Goal: Information Seeking & Learning: Learn about a topic

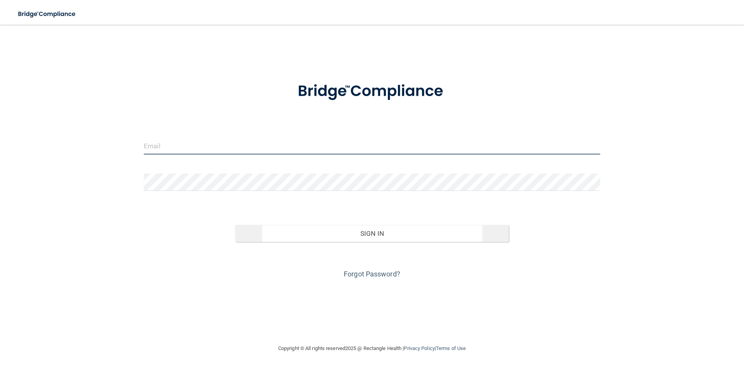
type input "[EMAIL_ADDRESS][DOMAIN_NAME]"
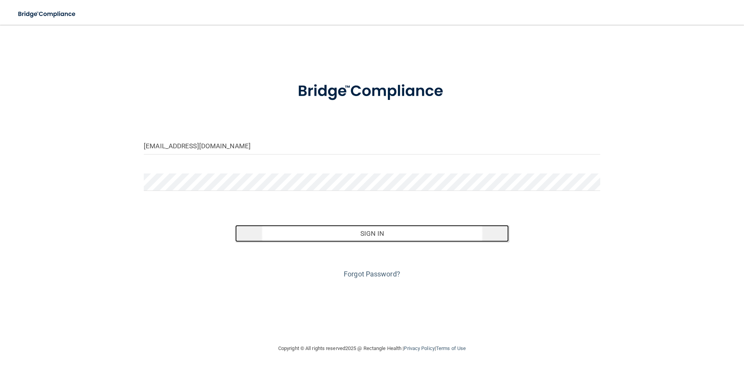
click at [364, 232] on button "Sign In" at bounding box center [372, 233] width 274 height 17
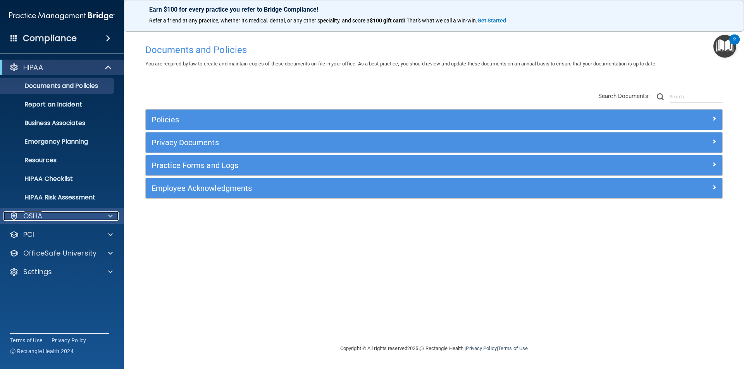
click at [98, 218] on div "OSHA" at bounding box center [51, 216] width 96 height 9
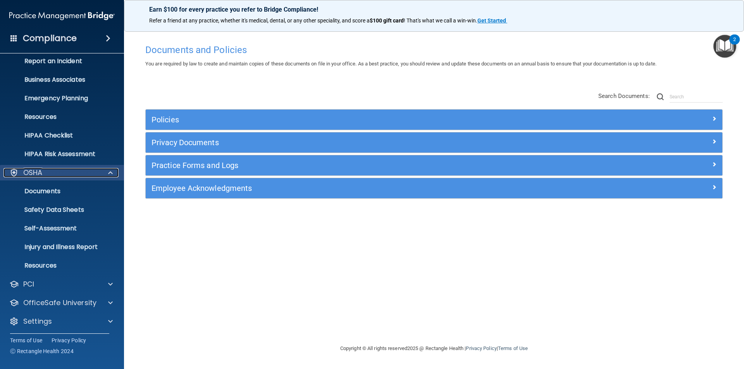
scroll to position [45, 0]
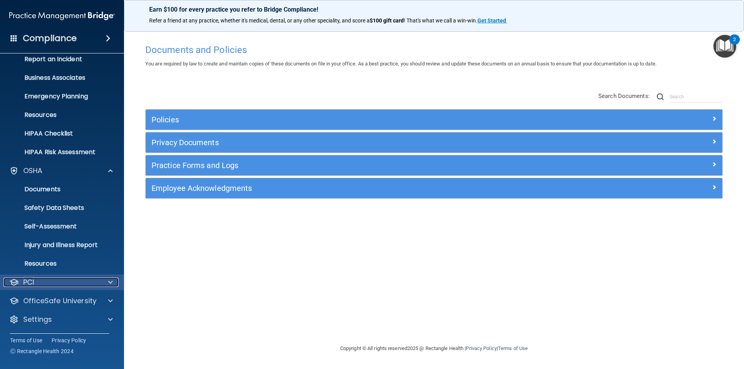
click at [104, 285] on div at bounding box center [109, 282] width 19 height 9
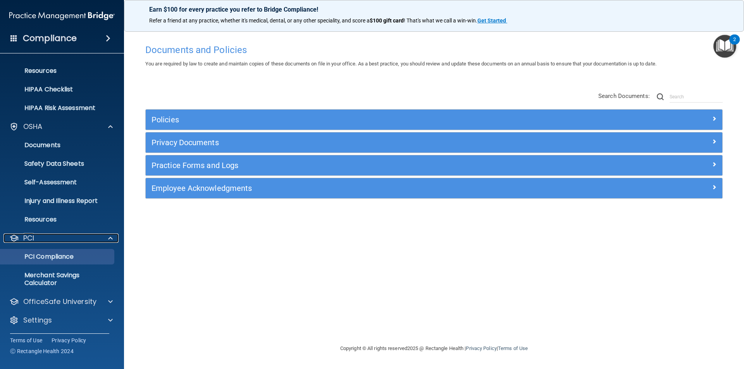
scroll to position [90, 0]
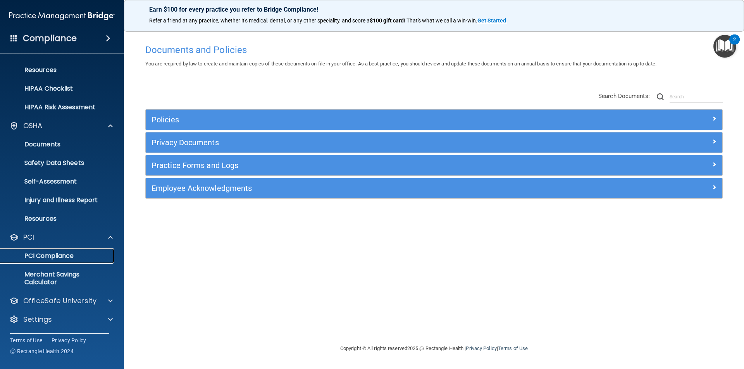
click at [81, 256] on p "PCI Compliance" at bounding box center [58, 256] width 106 height 8
click at [95, 297] on p "OfficeSafe University" at bounding box center [59, 301] width 73 height 9
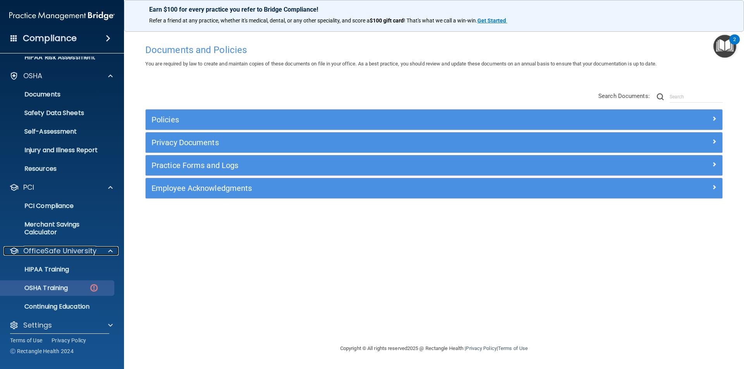
scroll to position [146, 0]
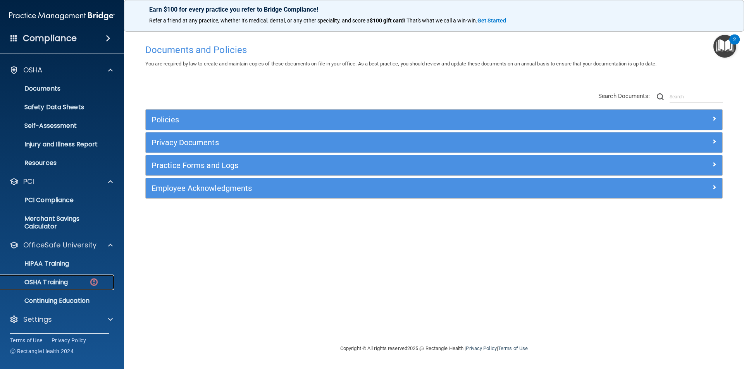
click at [77, 284] on div "OSHA Training" at bounding box center [58, 283] width 106 height 8
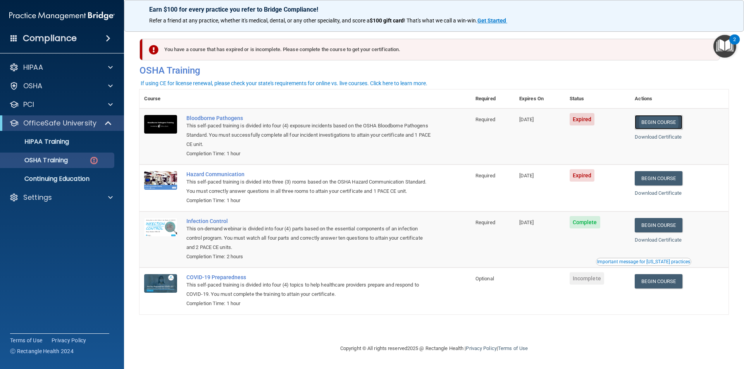
click at [672, 121] on link "Begin Course" at bounding box center [658, 122] width 47 height 14
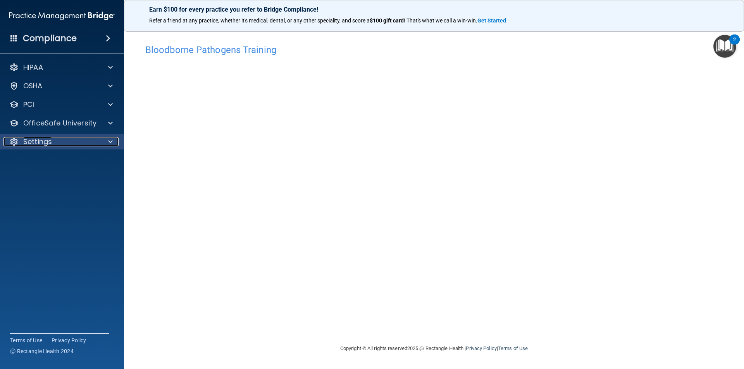
click at [88, 140] on div "Settings" at bounding box center [51, 141] width 96 height 9
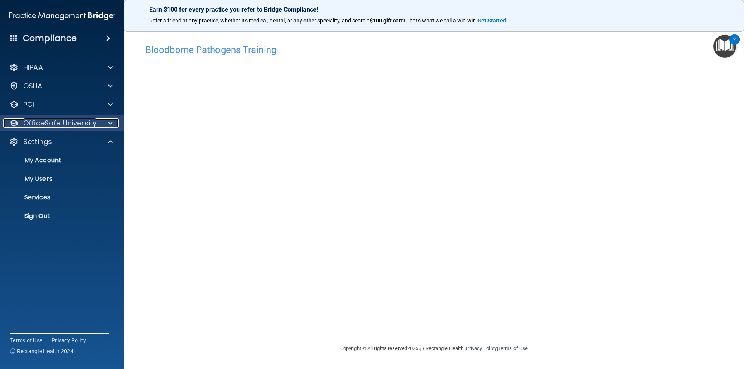
click at [93, 126] on p "OfficeSafe University" at bounding box center [59, 123] width 73 height 9
